Goal: Information Seeking & Learning: Check status

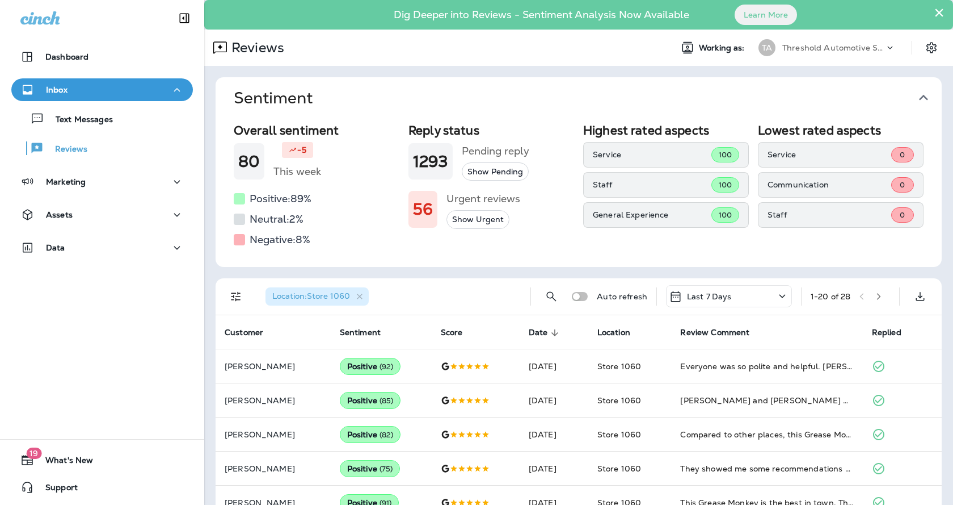
scroll to position [196, 0]
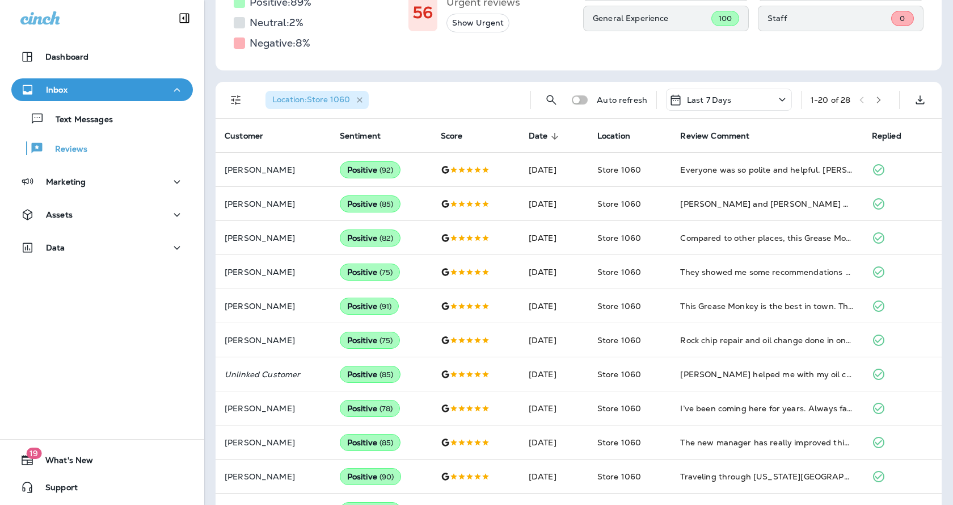
click at [361, 100] on icon "button" at bounding box center [360, 100] width 10 height 10
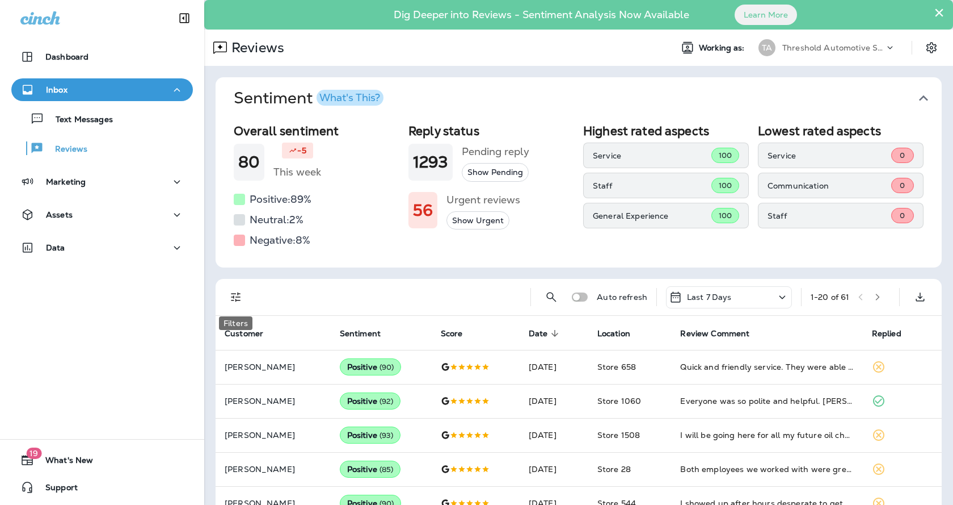
click at [233, 299] on icon "Filters" at bounding box center [236, 297] width 14 height 14
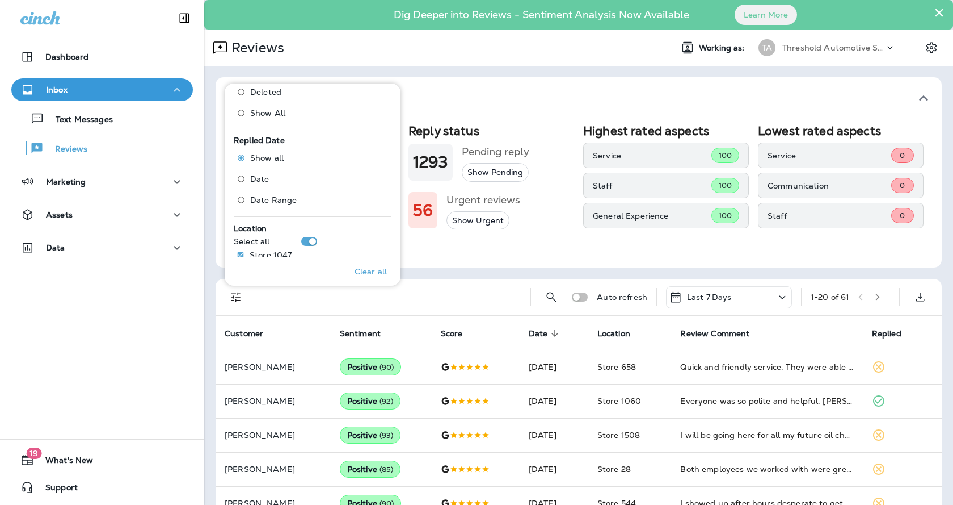
scroll to position [512, 0]
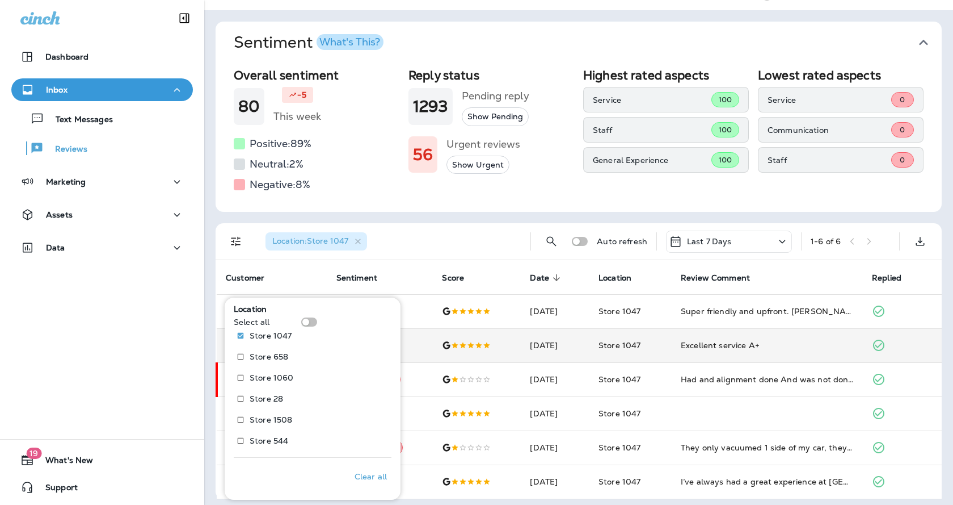
scroll to position [61, 0]
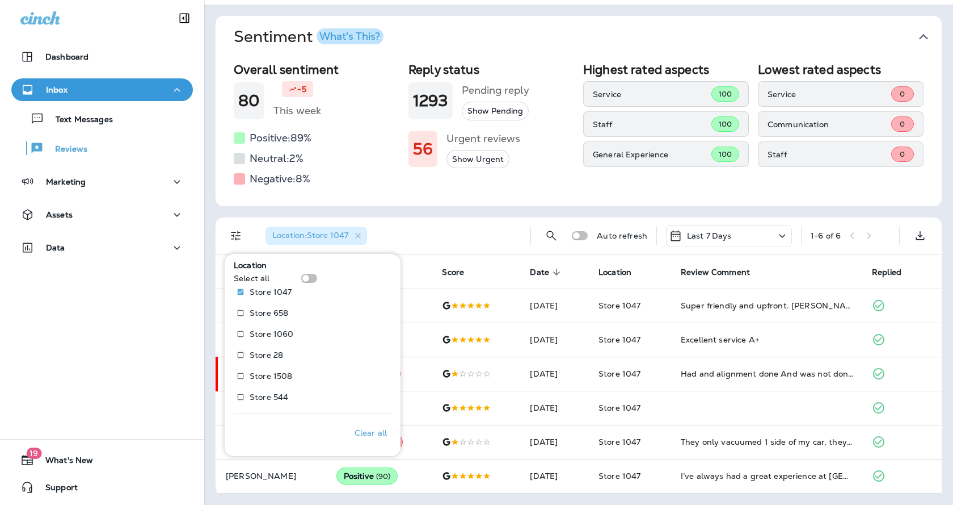
click at [465, 234] on div "Location : Store 1047" at bounding box center [389, 235] width 265 height 36
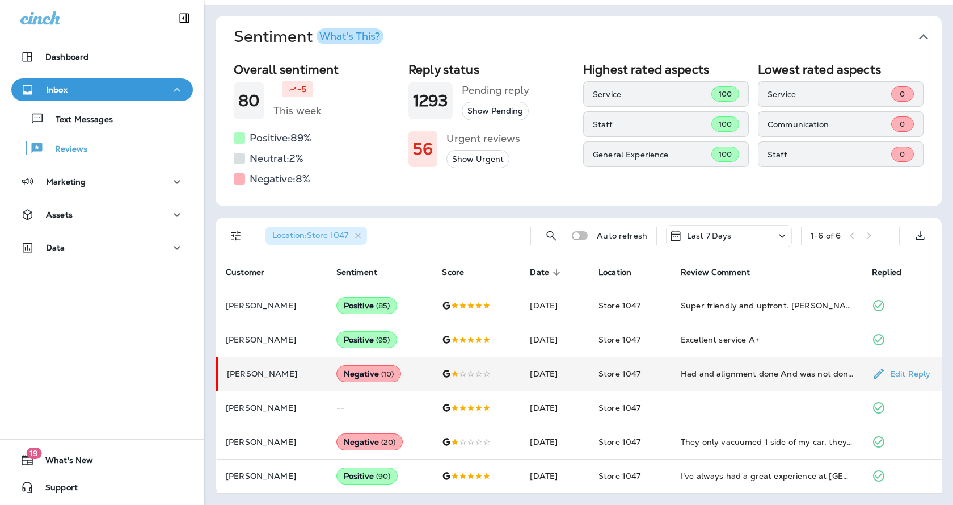
click at [703, 361] on td "Had and alignment done And was not don’t correct and bolts were loose and becau…" at bounding box center [767, 373] width 191 height 34
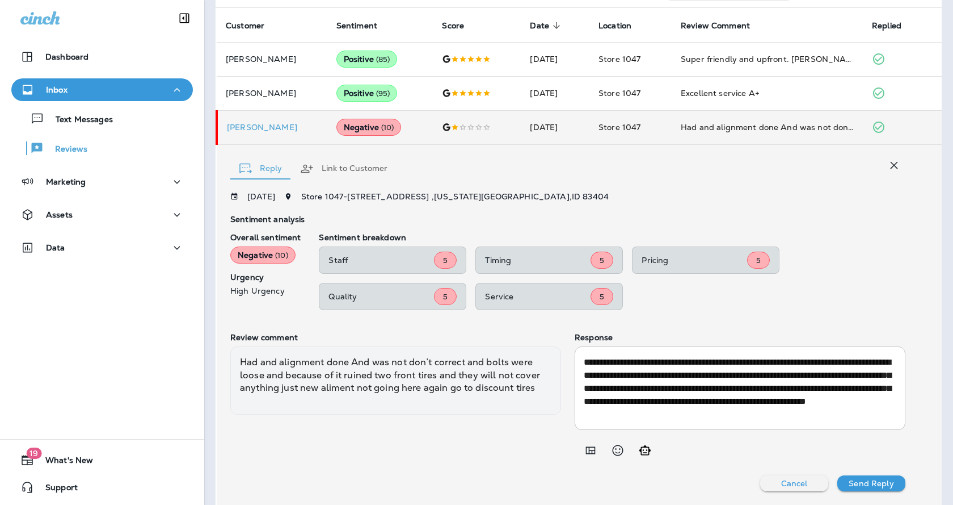
scroll to position [307, 0]
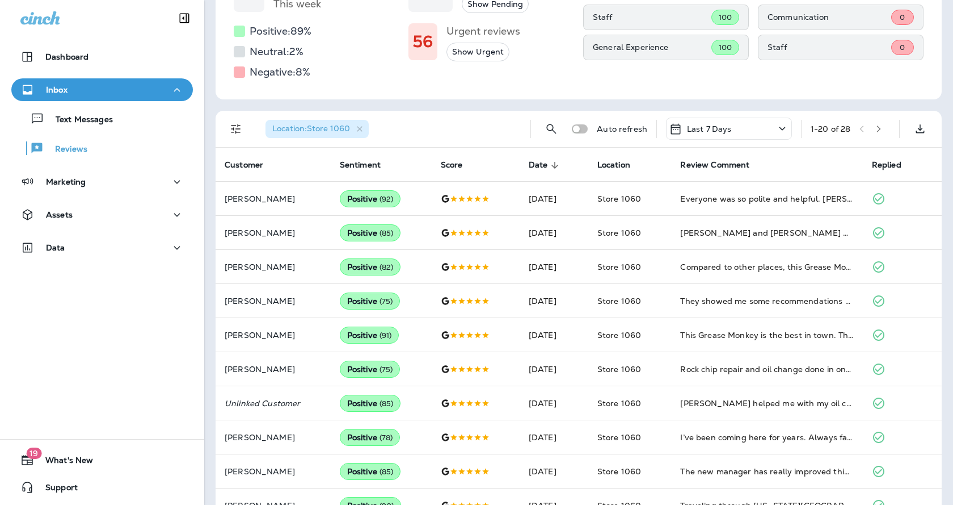
scroll to position [56, 0]
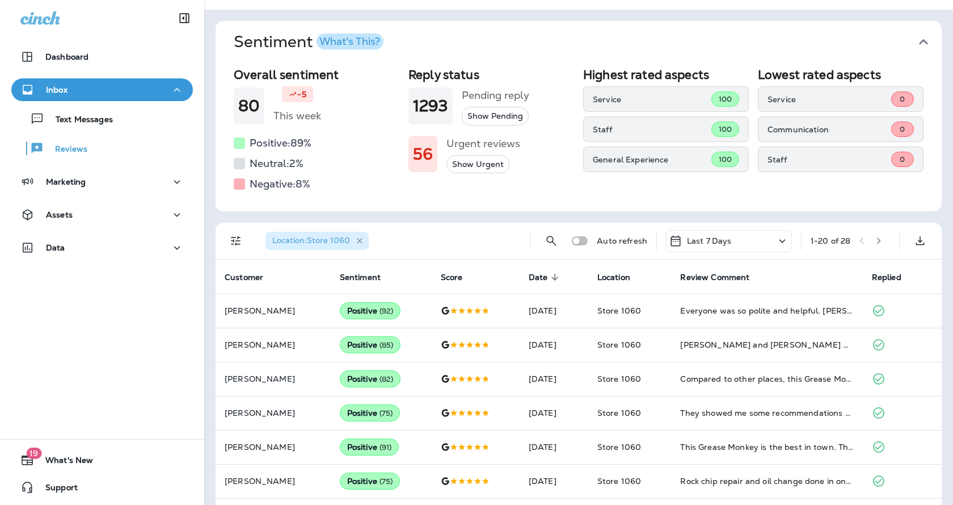
click at [362, 244] on icon "button" at bounding box center [360, 241] width 10 height 10
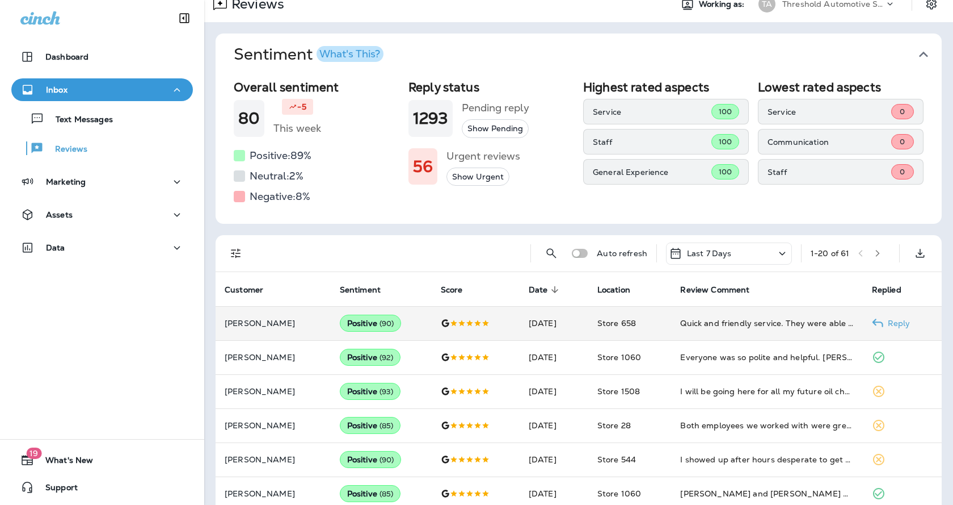
scroll to position [114, 0]
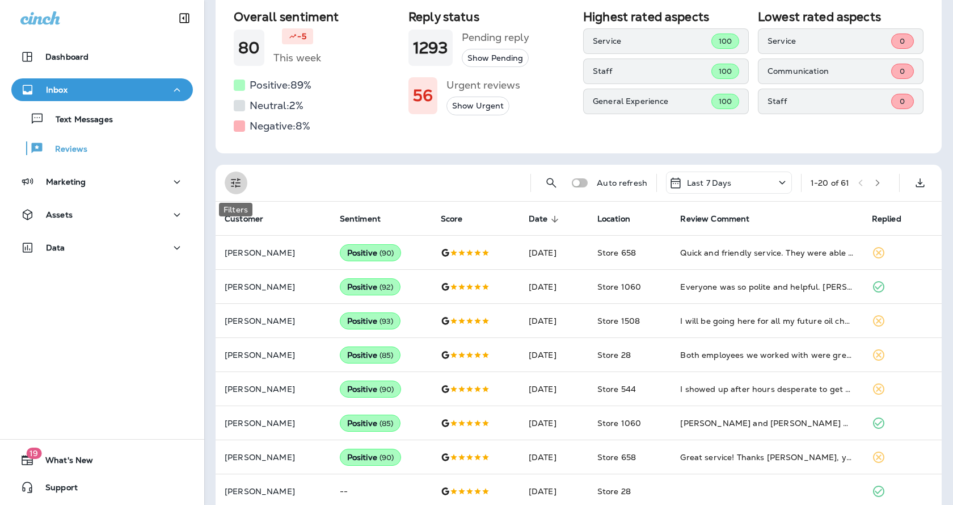
click at [240, 182] on icon "Filters" at bounding box center [236, 183] width 14 height 14
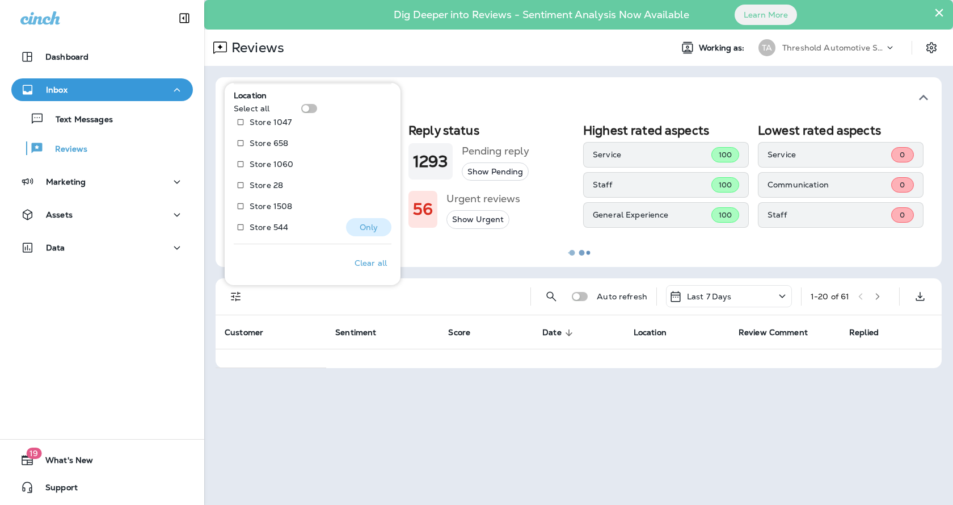
scroll to position [0, 0]
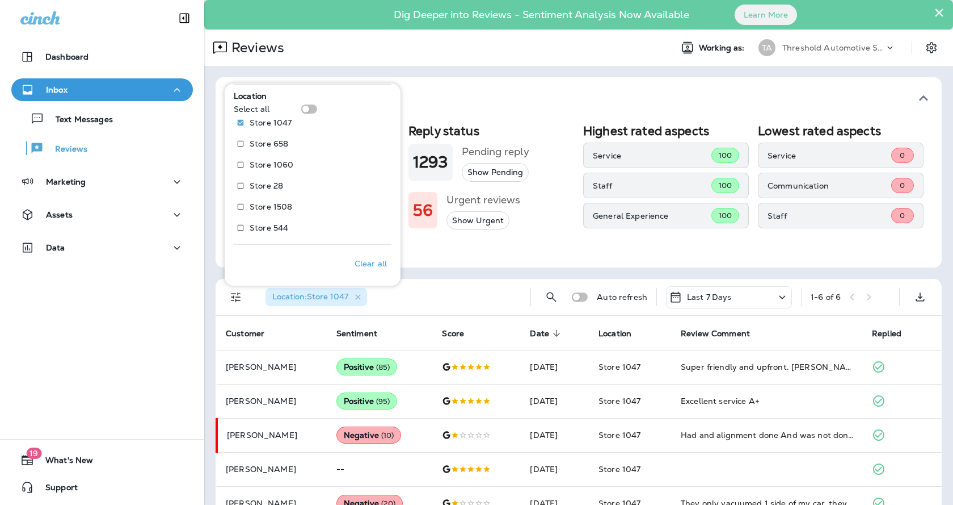
click at [498, 274] on div "Sentiment What's This? Overall sentiment 80 -5 This week Positive: 89 % Neutral…" at bounding box center [578, 316] width 749 height 500
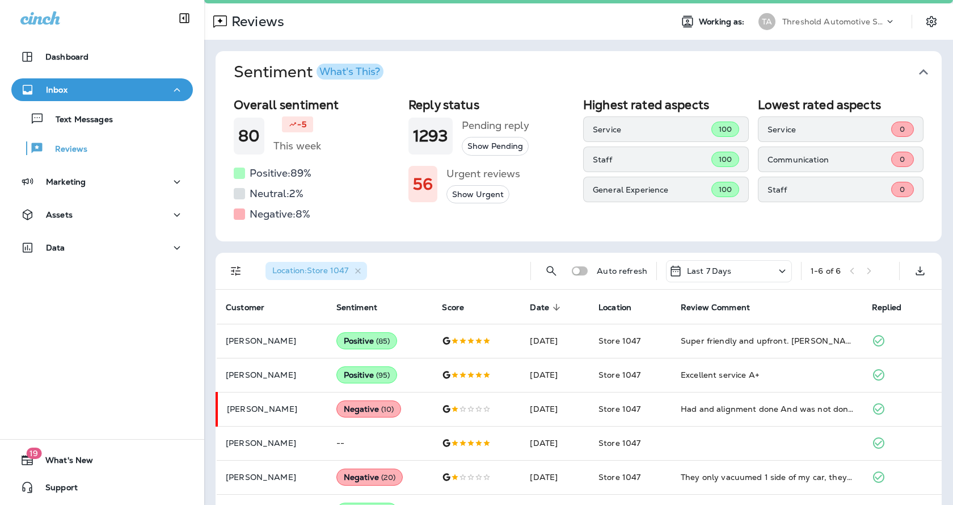
scroll to position [61, 0]
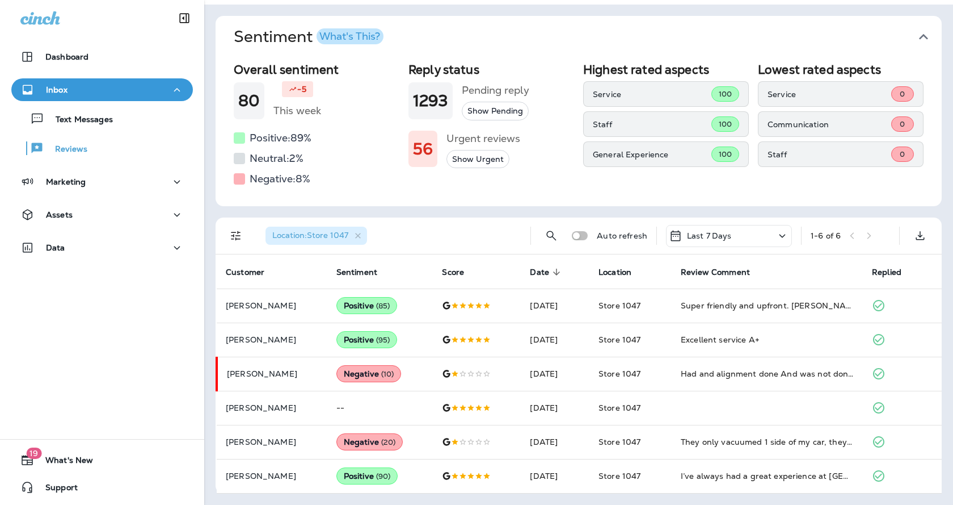
click at [364, 234] on div "Location : Store 1047" at bounding box center [317, 235] width 102 height 18
click at [360, 236] on icon "button" at bounding box center [359, 236] width 10 height 10
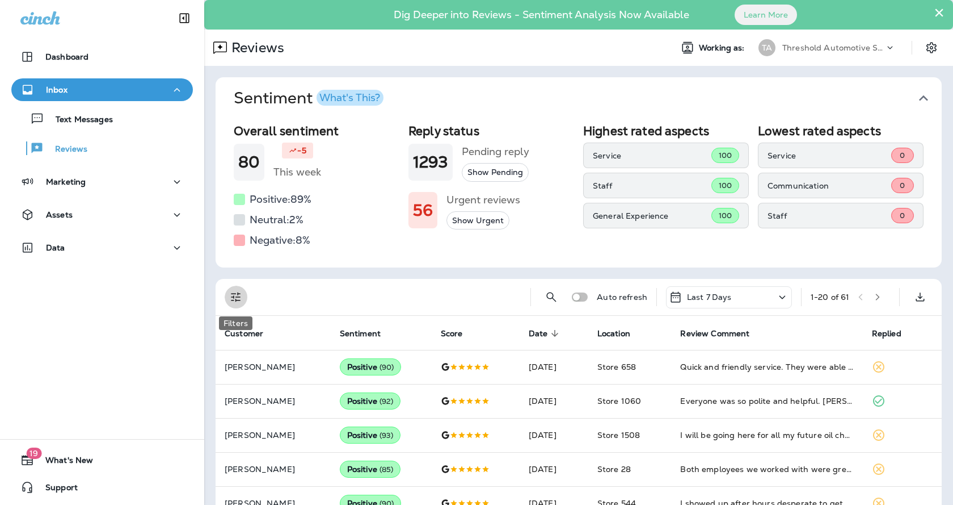
click at [236, 302] on icon "Filters" at bounding box center [236, 297] width 14 height 14
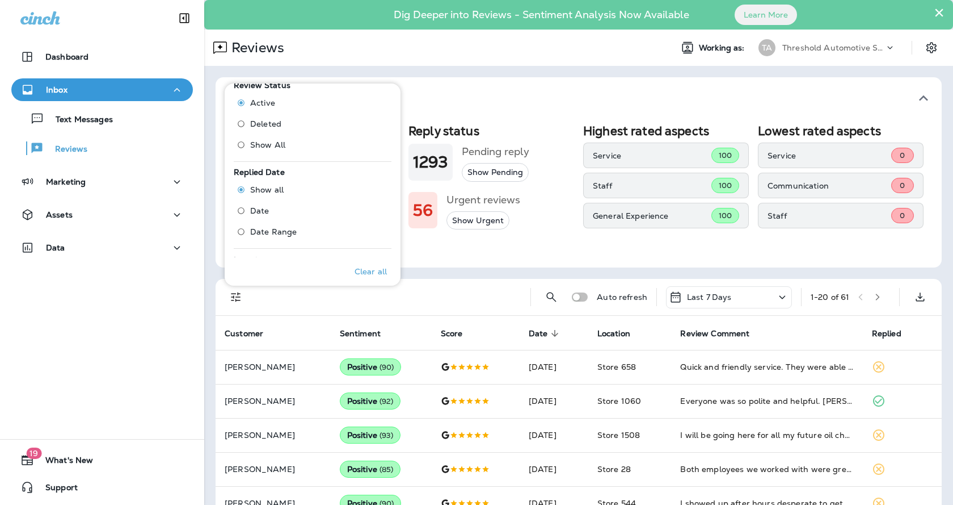
scroll to position [511, 0]
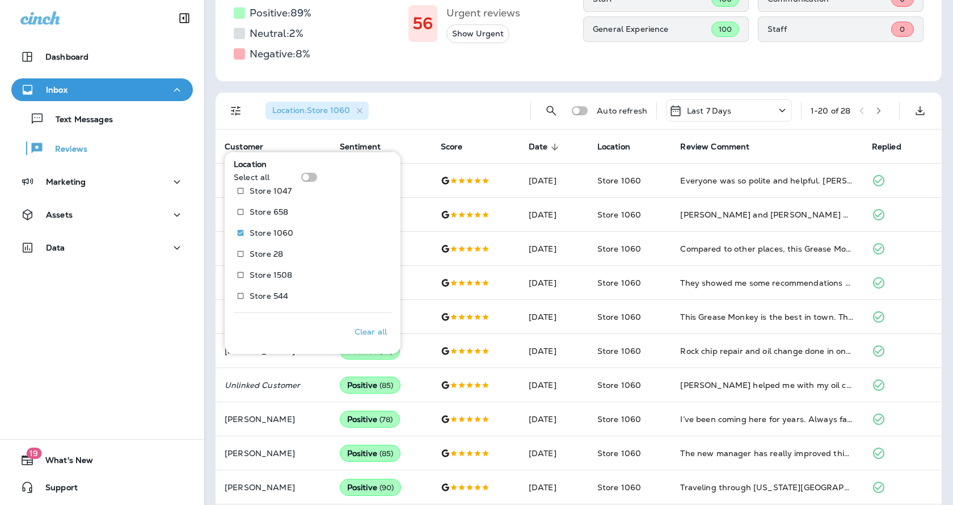
scroll to position [83, 0]
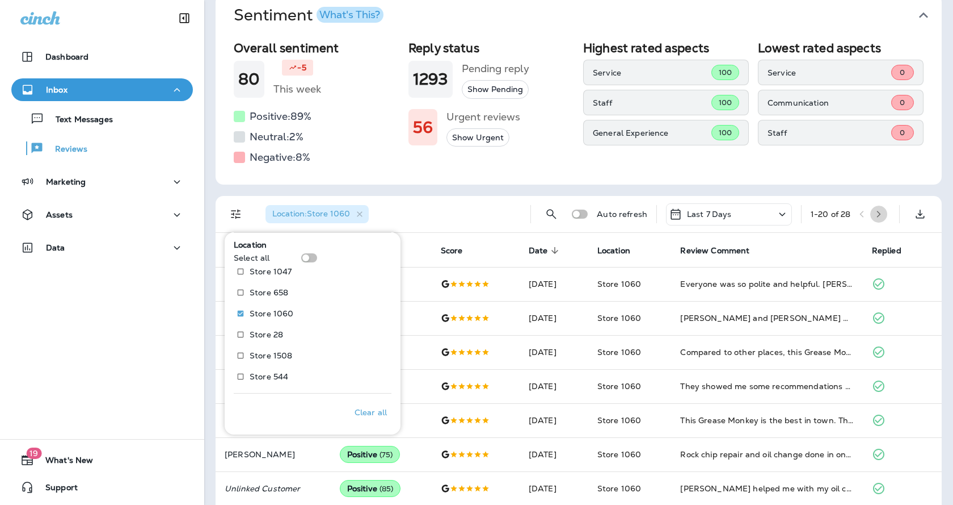
click at [875, 213] on icon "button" at bounding box center [879, 214] width 8 height 8
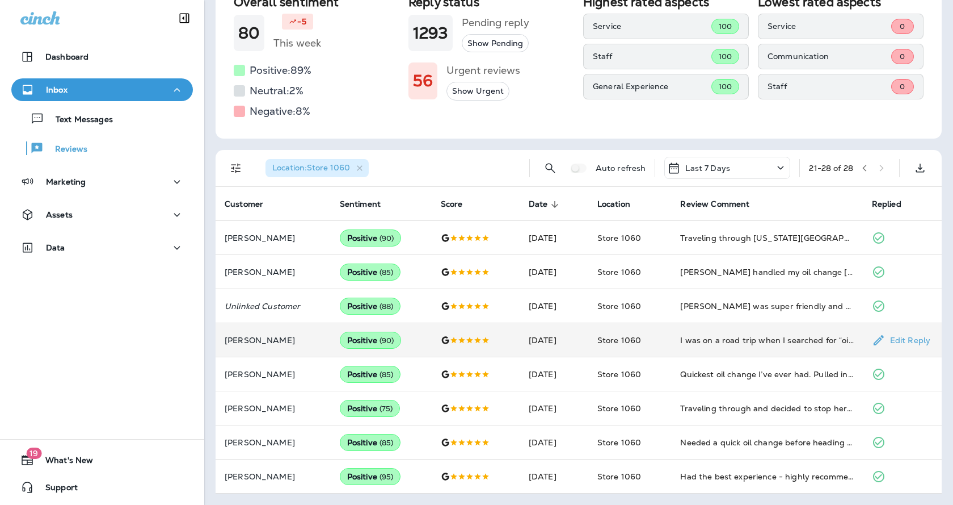
scroll to position [0, 0]
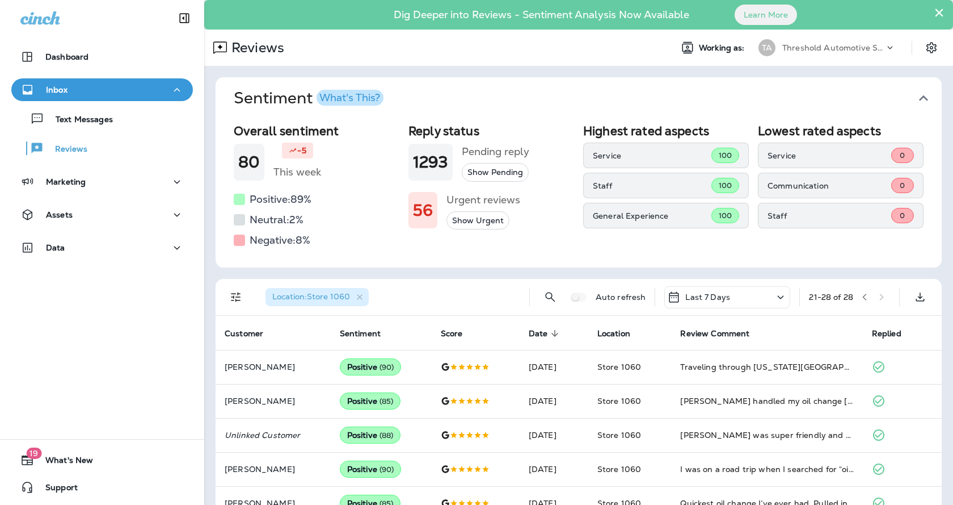
click at [856, 296] on button "button" at bounding box center [864, 296] width 17 height 17
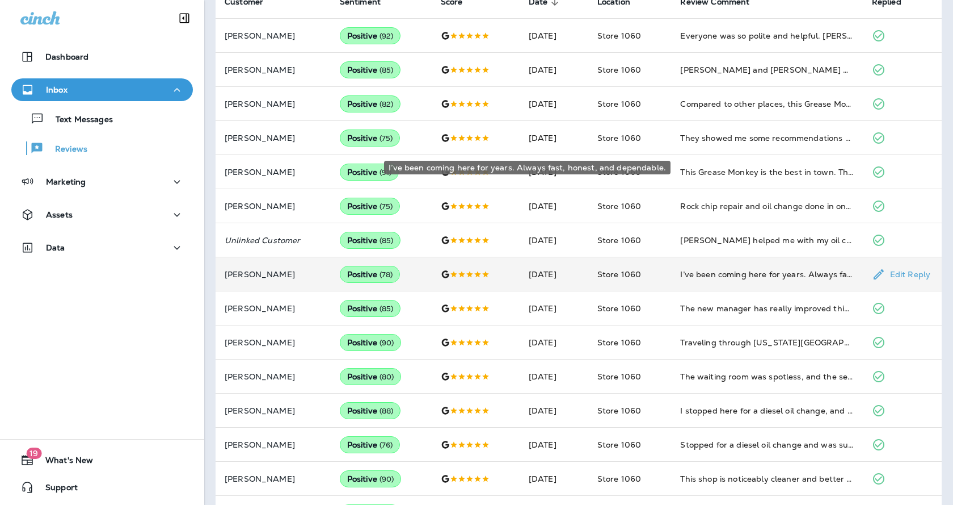
scroll to position [454, 0]
